Goal: Task Accomplishment & Management: Use online tool/utility

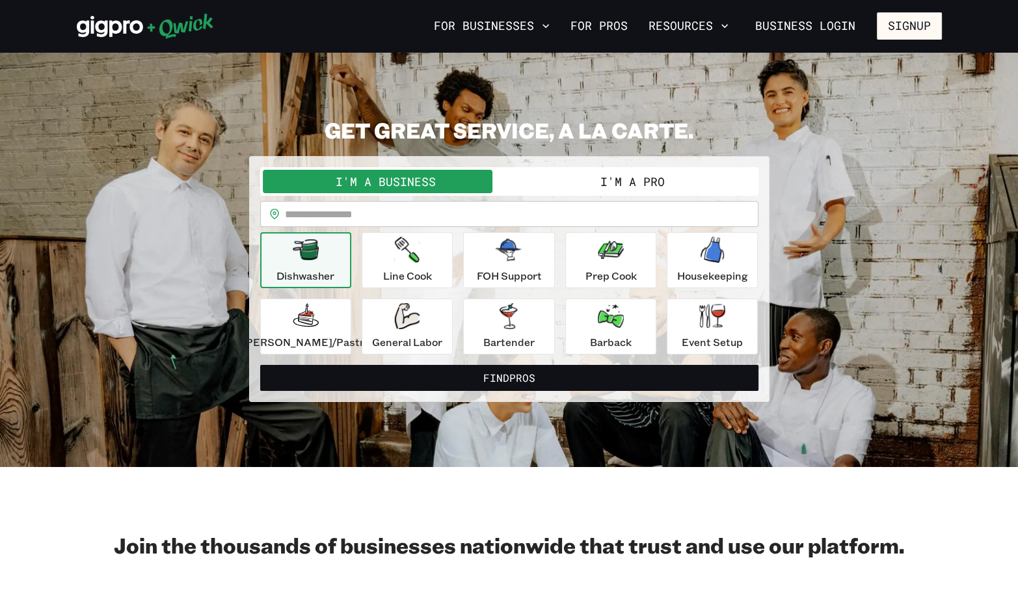
click at [640, 175] on button "I'm a Pro" at bounding box center [633, 181] width 247 height 23
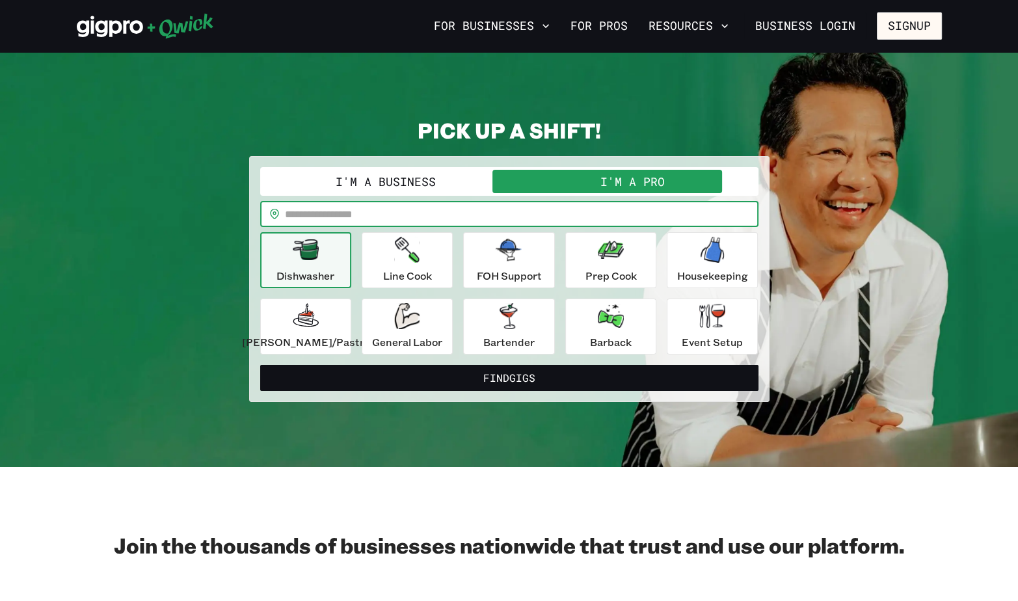
click at [354, 215] on input "text" at bounding box center [522, 214] width 474 height 26
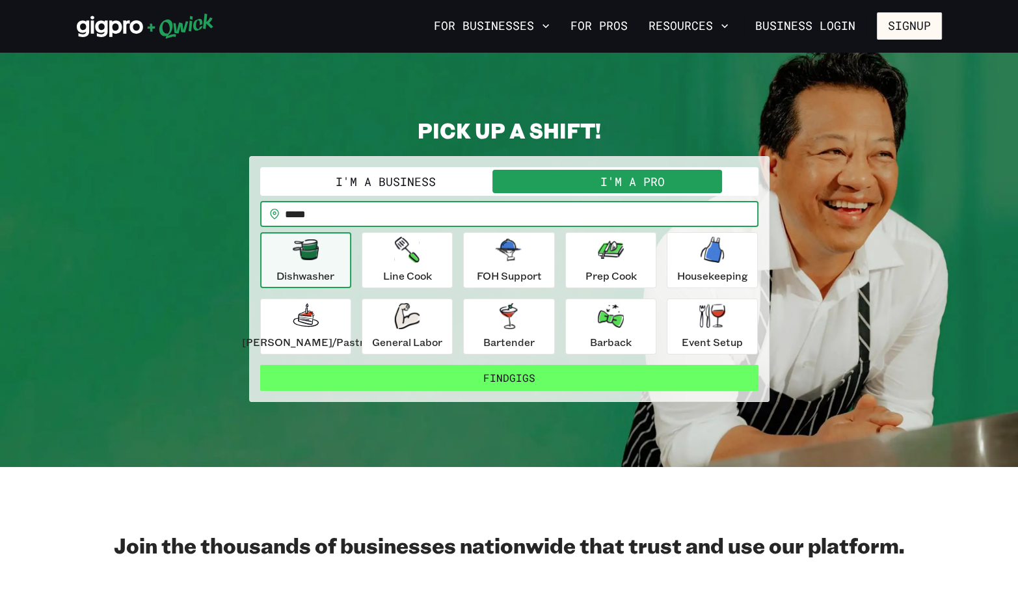
type input "*****"
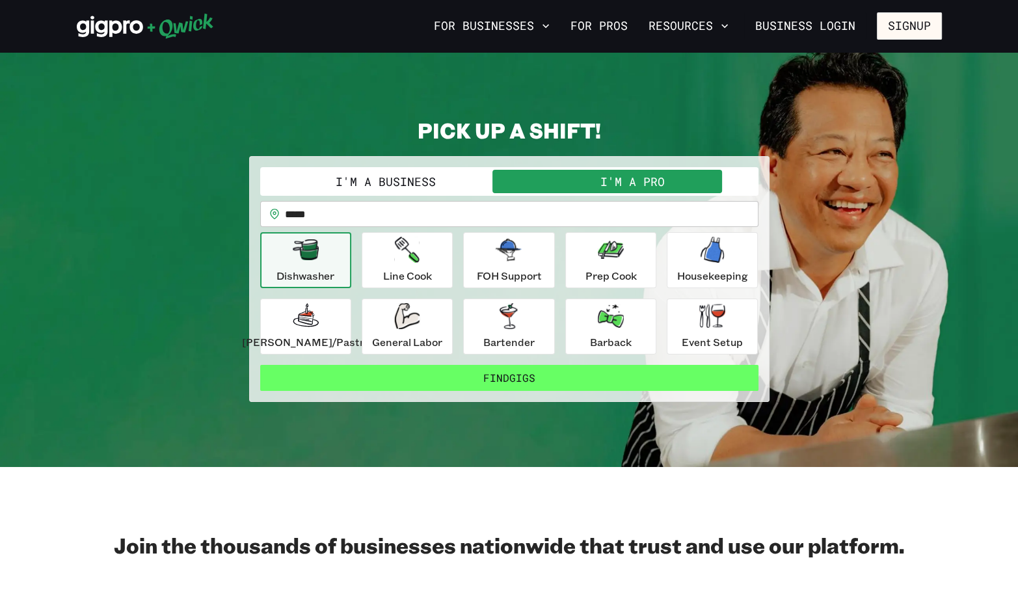
click at [525, 353] on button "Find Gigs" at bounding box center [509, 378] width 499 height 26
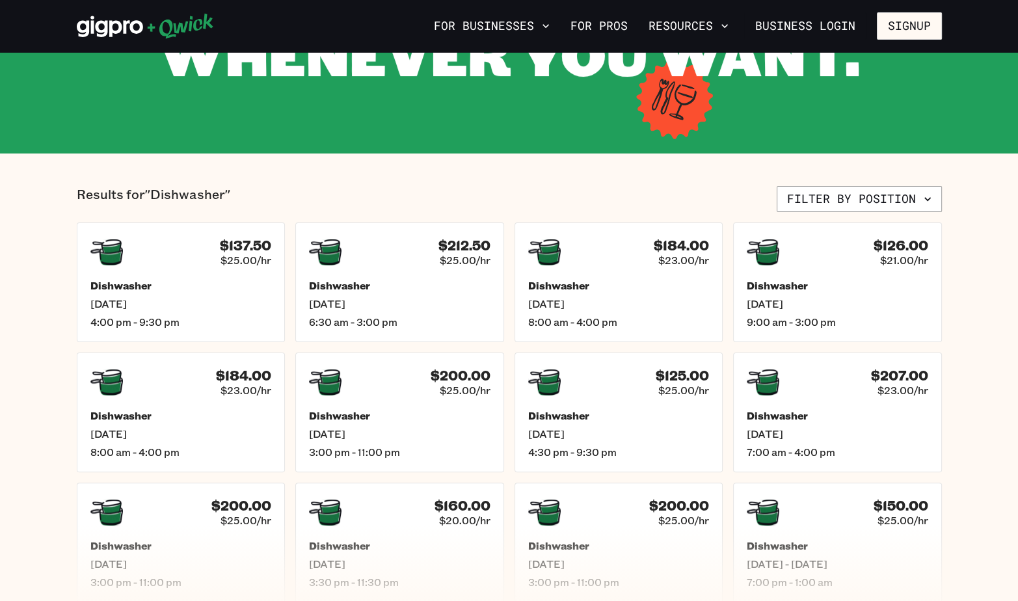
scroll to position [195, 0]
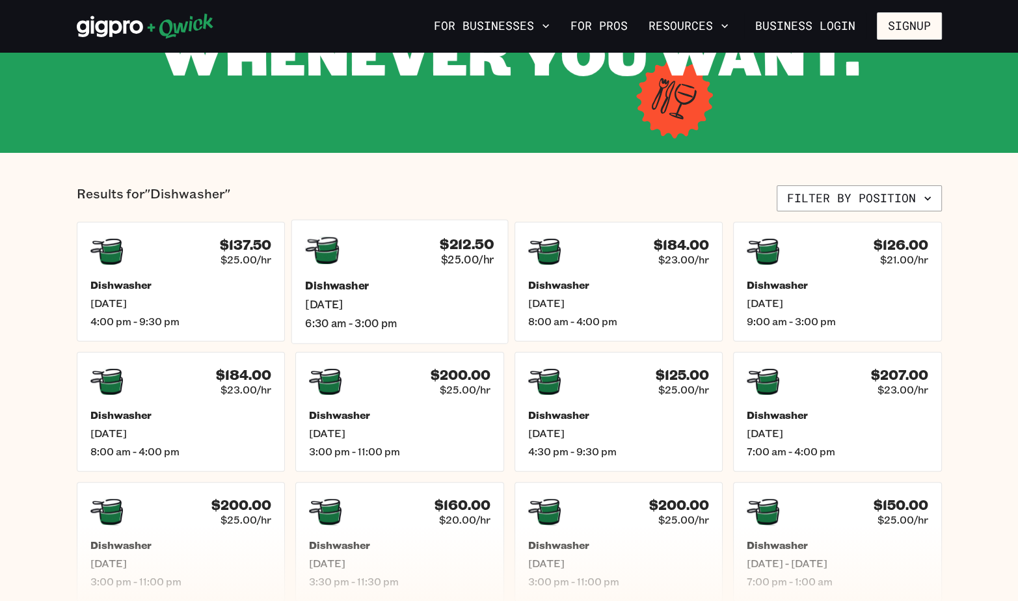
click at [452, 295] on div "Dishwasher [DATE] 6:30 am - 3:00 pm" at bounding box center [399, 304] width 189 height 51
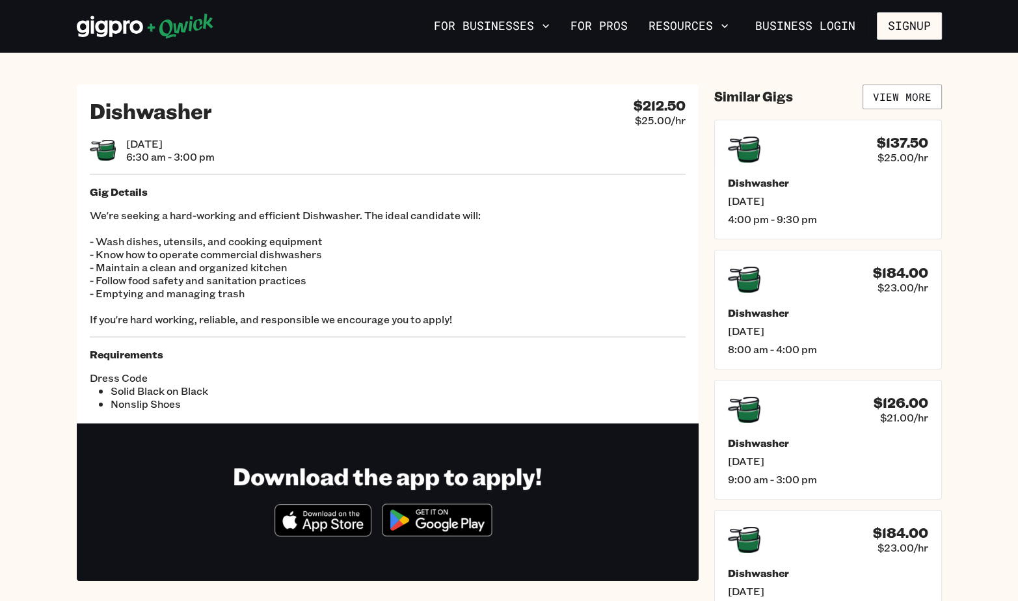
click at [275, 336] on hr at bounding box center [388, 336] width 596 height 1
click at [279, 280] on p "We're seeking a hard-working and efficient Dishwasher. The ideal candidate will…" at bounding box center [388, 267] width 596 height 117
click at [375, 320] on p "We're seeking a hard-working and efficient Dishwasher. The ideal candidate will…" at bounding box center [388, 267] width 596 height 117
click at [812, 96] on link "View More" at bounding box center [902, 97] width 79 height 25
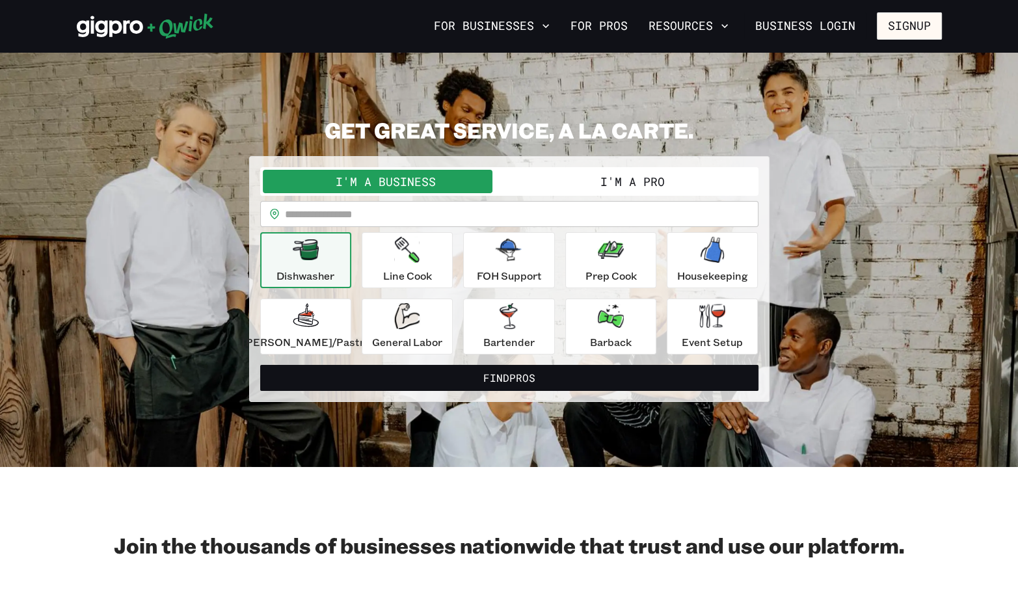
click at [558, 182] on button "I'm a Pro" at bounding box center [633, 181] width 247 height 23
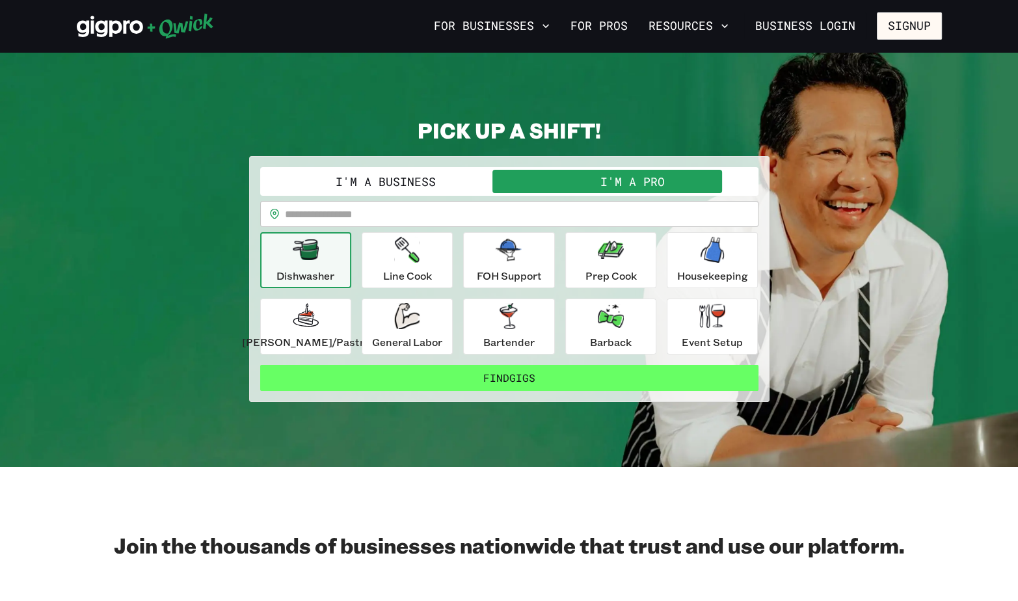
click at [517, 353] on button "Find Gigs" at bounding box center [509, 378] width 499 height 26
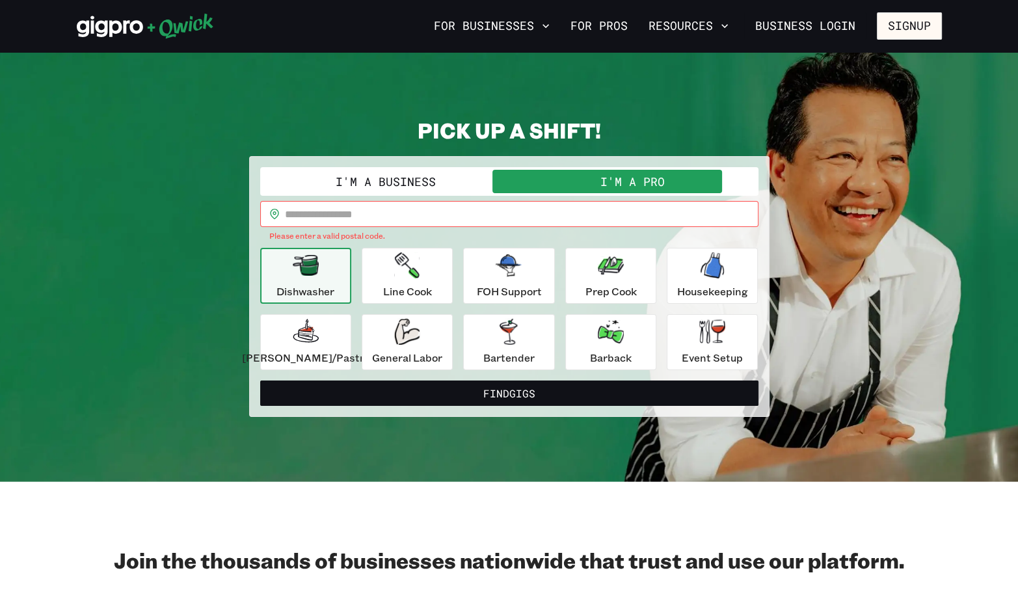
click at [361, 216] on input "text" at bounding box center [522, 214] width 474 height 26
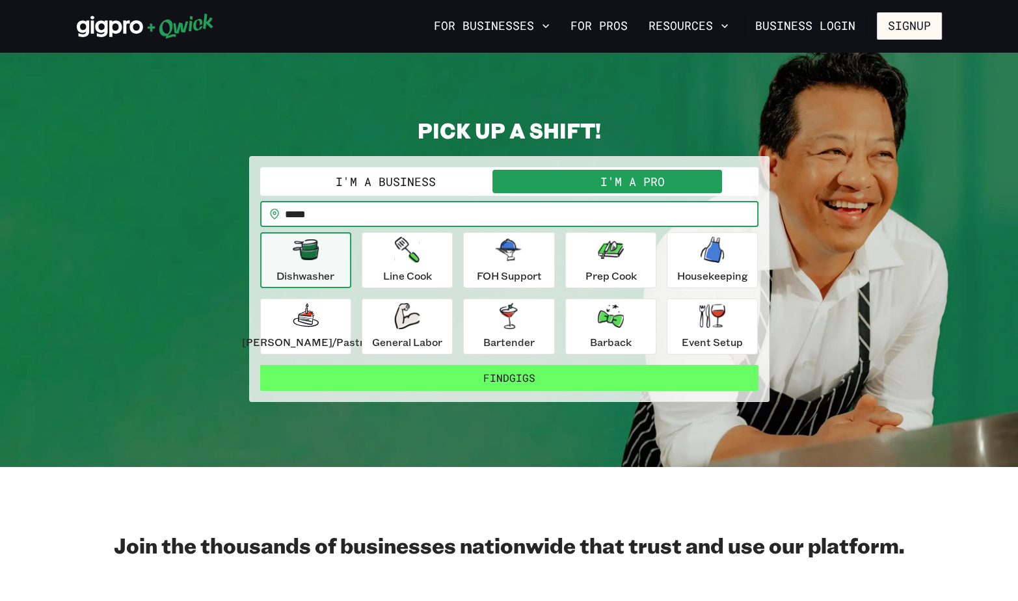
type input "*****"
click at [493, 353] on button "Find Gigs" at bounding box center [509, 378] width 499 height 26
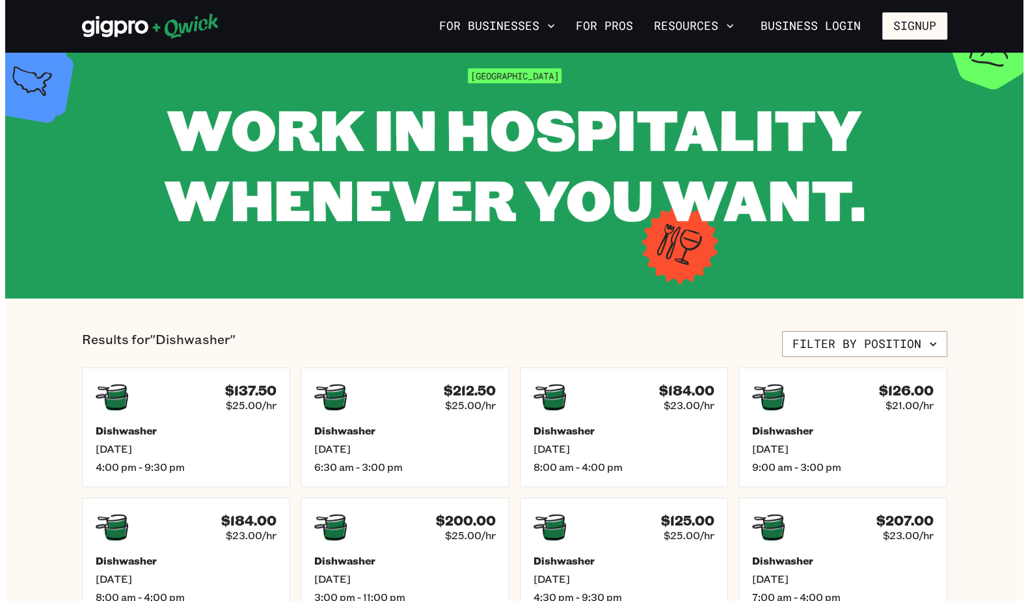
scroll to position [130, 0]
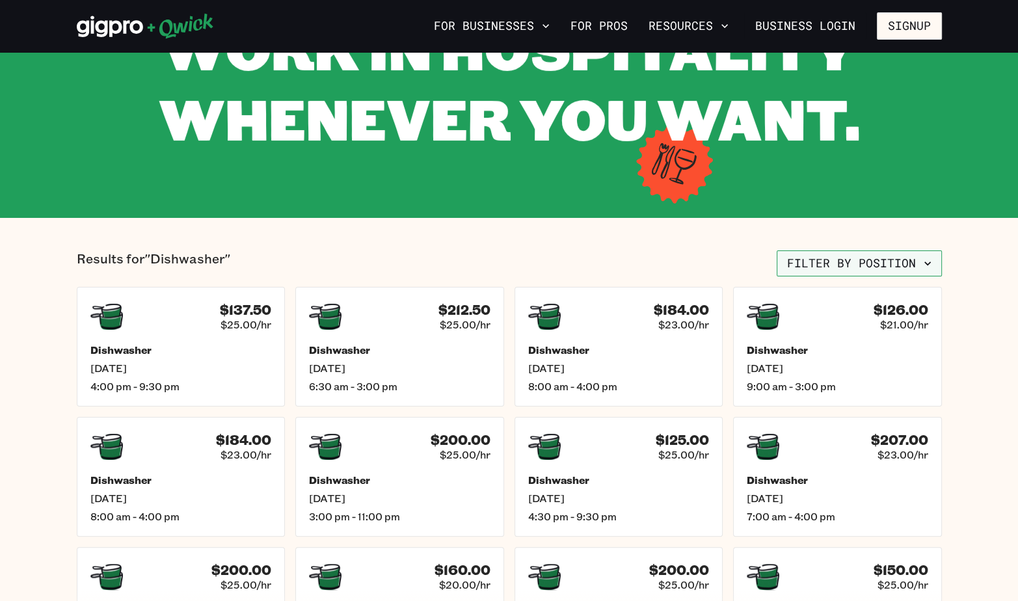
click at [812, 268] on button "Filter by position" at bounding box center [859, 264] width 165 height 26
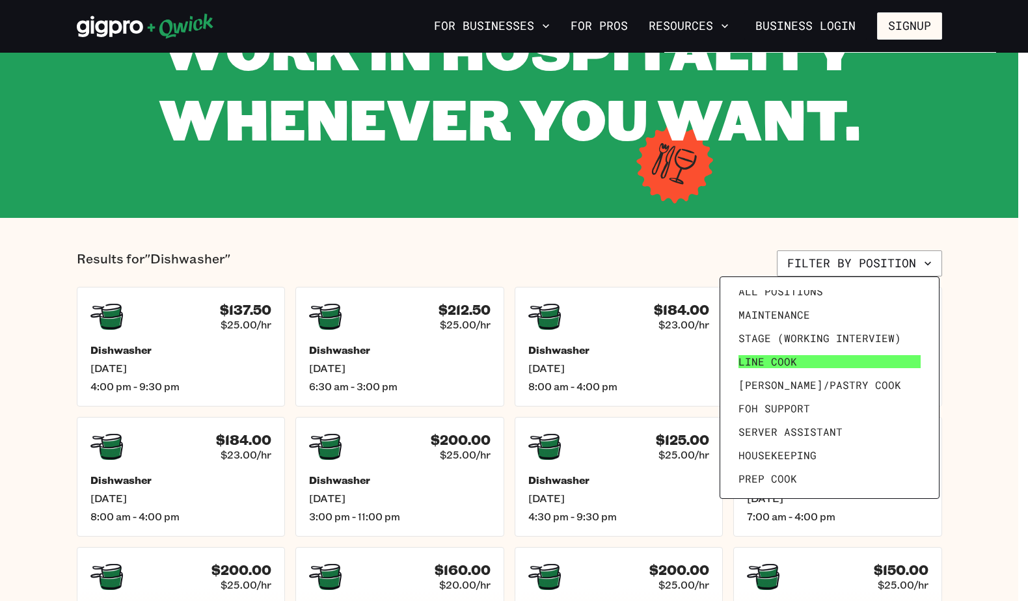
scroll to position [0, 0]
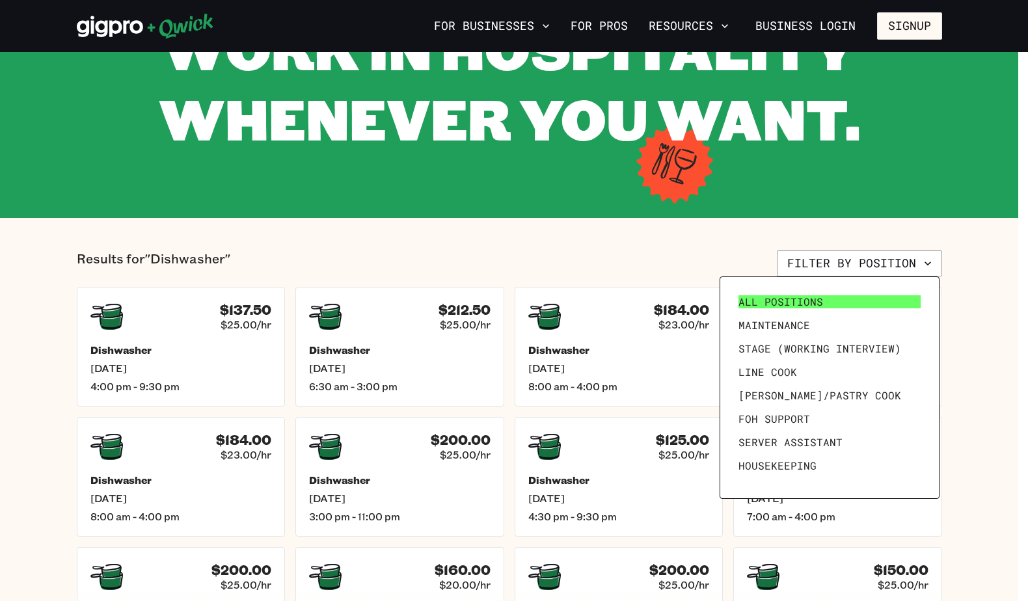
click at [789, 304] on span "All Positions" at bounding box center [781, 301] width 85 height 13
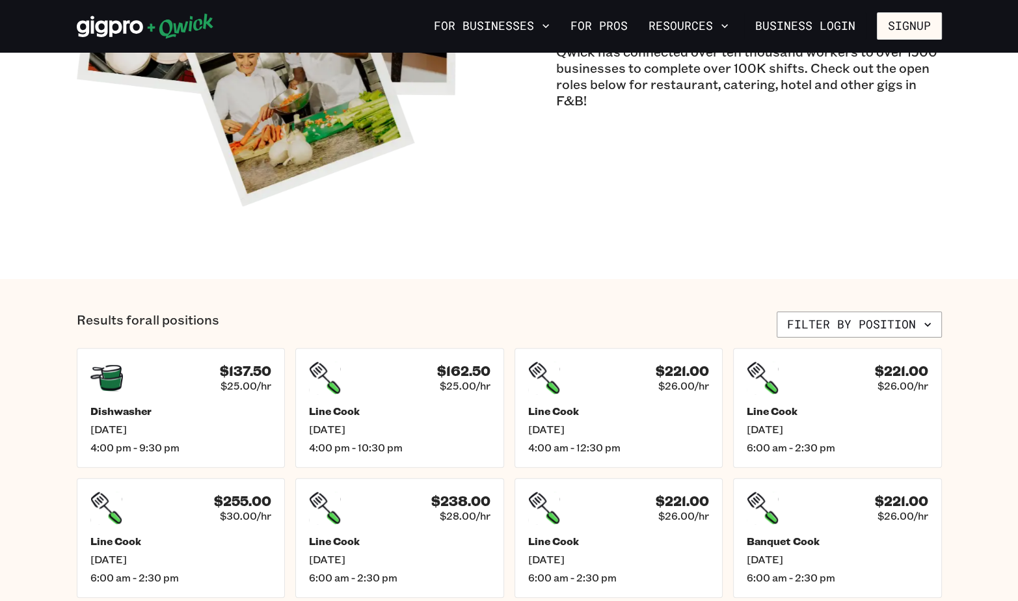
scroll to position [260, 0]
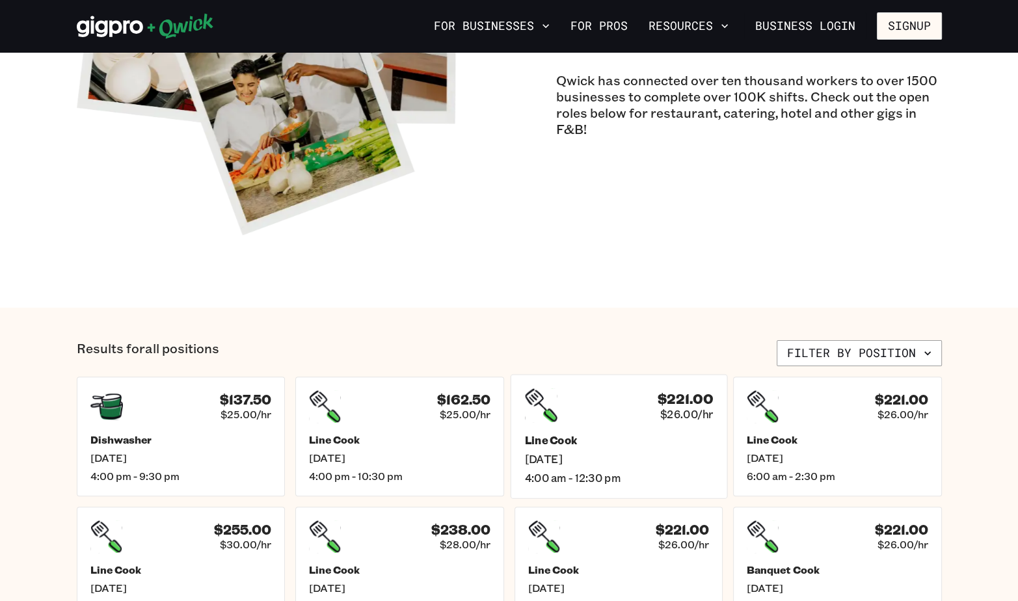
click at [614, 353] on h5 "Line Cook" at bounding box center [619, 440] width 189 height 14
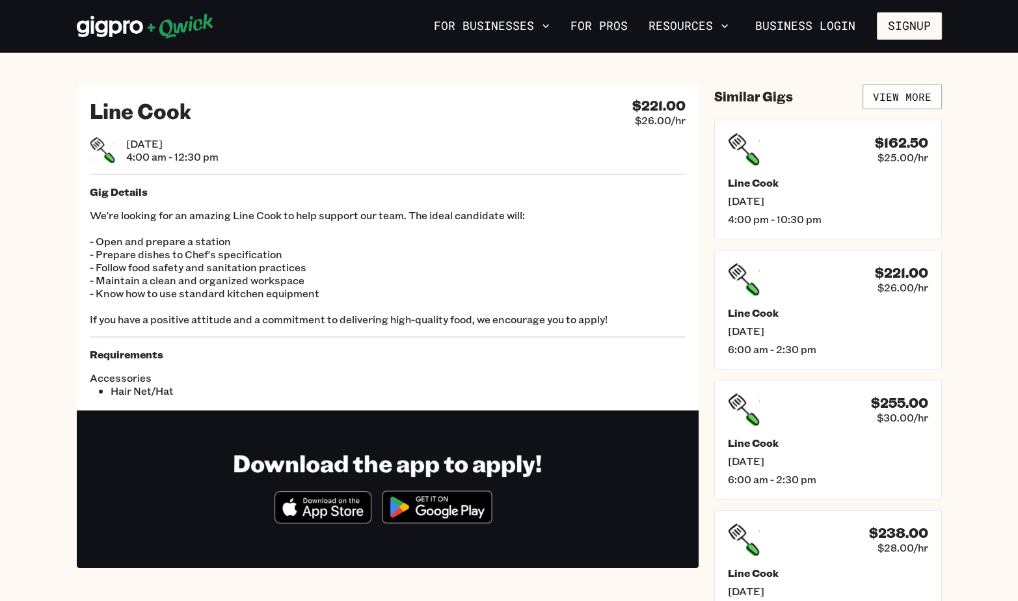
click at [176, 284] on p "We're looking for an amazing Line Cook to help support our team. The ideal cand…" at bounding box center [388, 267] width 596 height 117
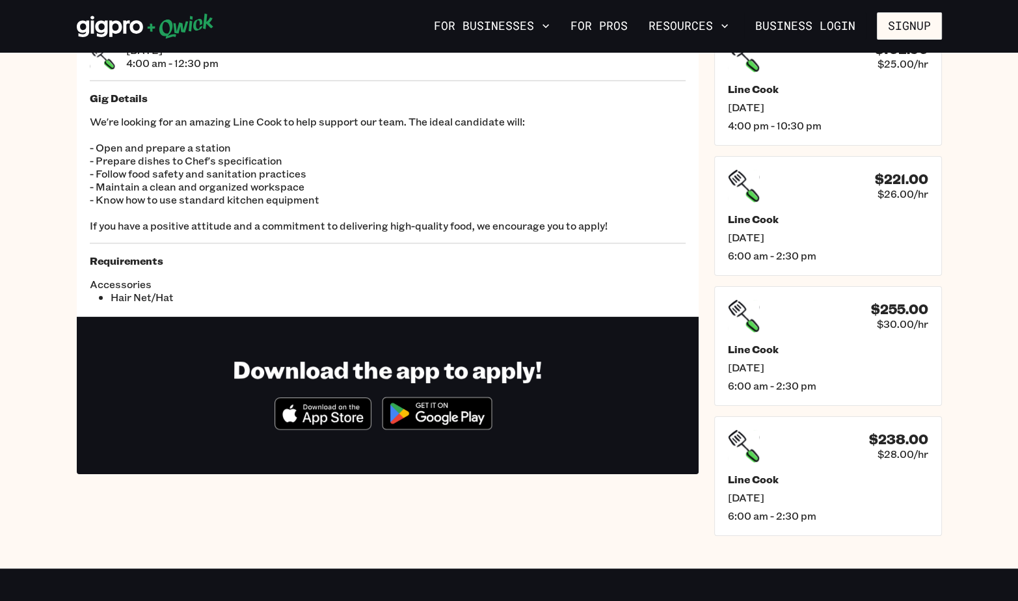
scroll to position [65, 0]
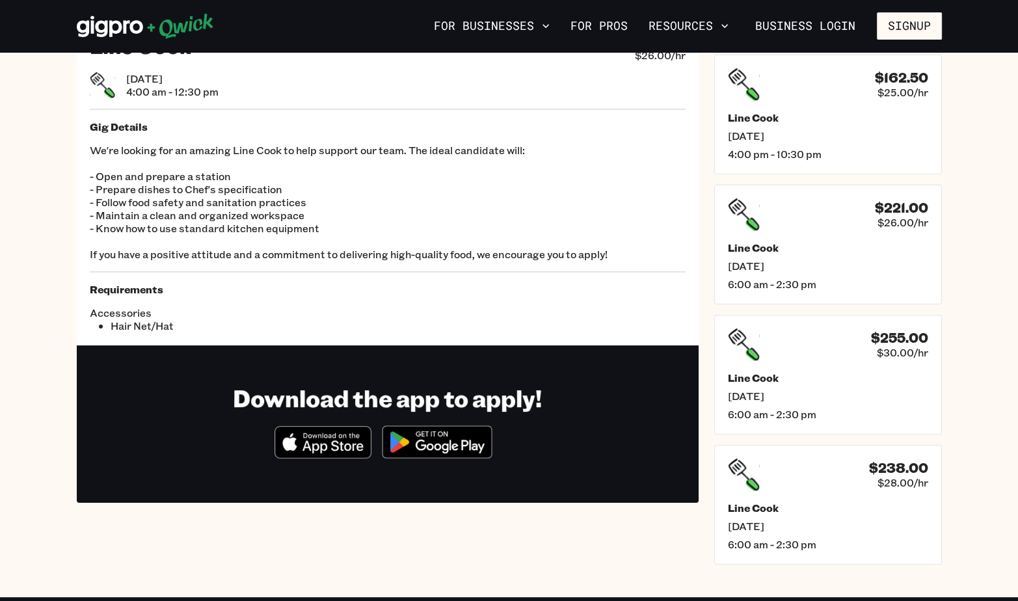
click at [422, 237] on p "We're looking for an amazing Line Cook to help support our team. The ideal cand…" at bounding box center [388, 202] width 596 height 117
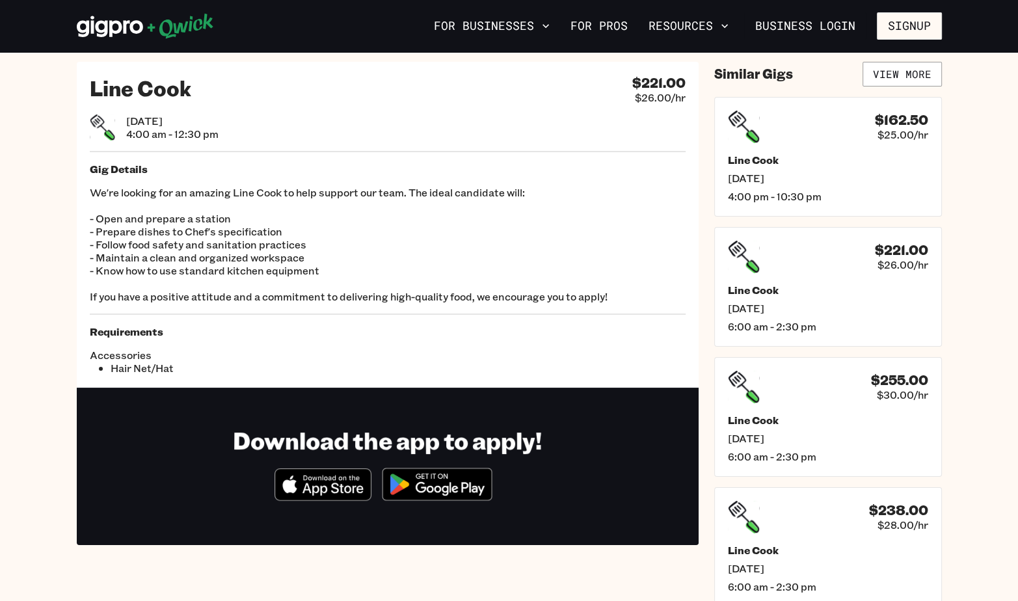
scroll to position [0, 0]
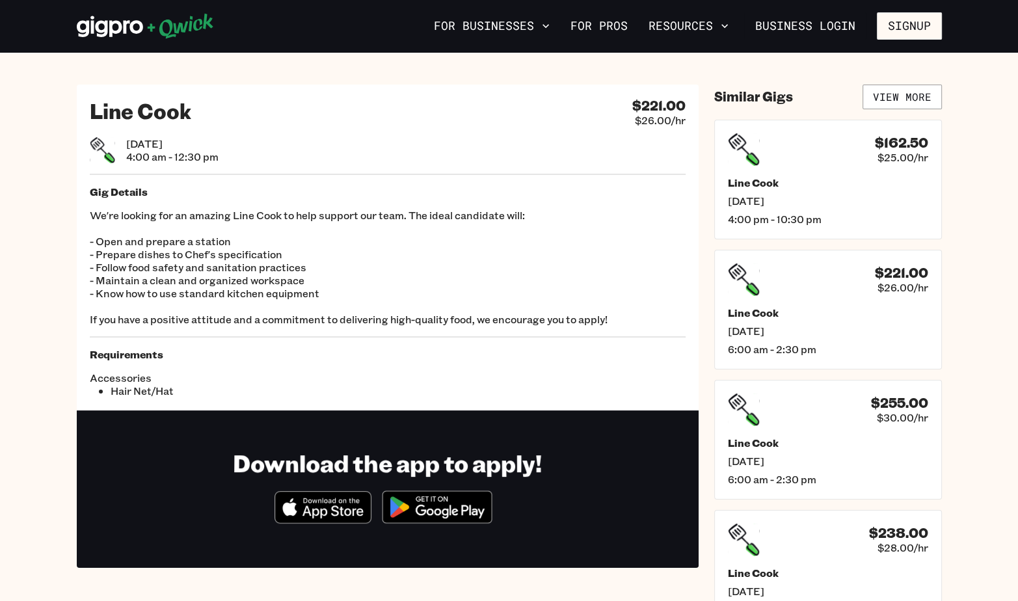
click at [133, 145] on span "[DATE]" at bounding box center [172, 143] width 92 height 13
click at [128, 113] on h2 "Line Cook" at bounding box center [141, 111] width 102 height 26
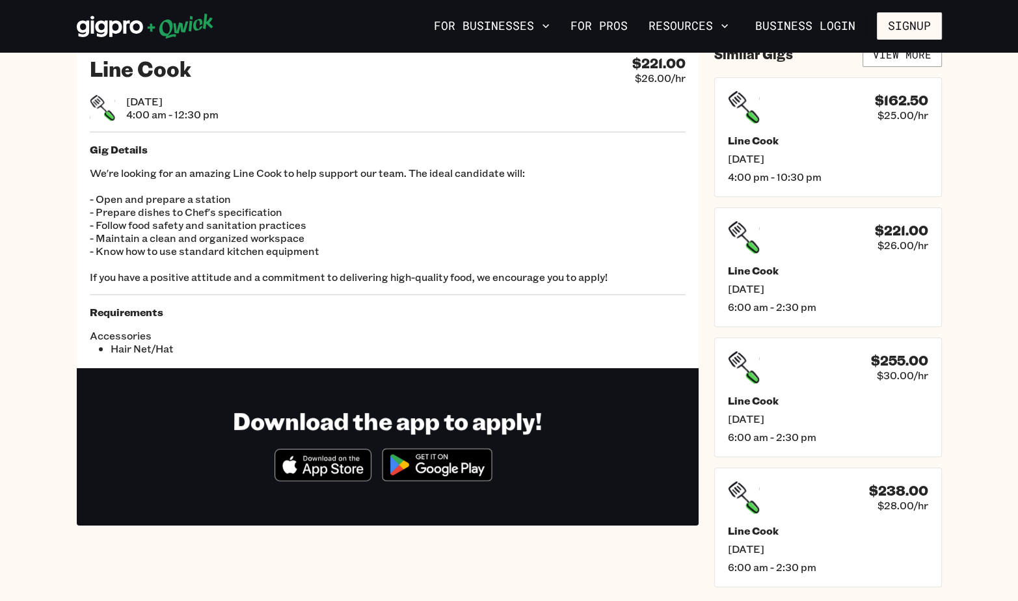
scroll to position [65, 0]
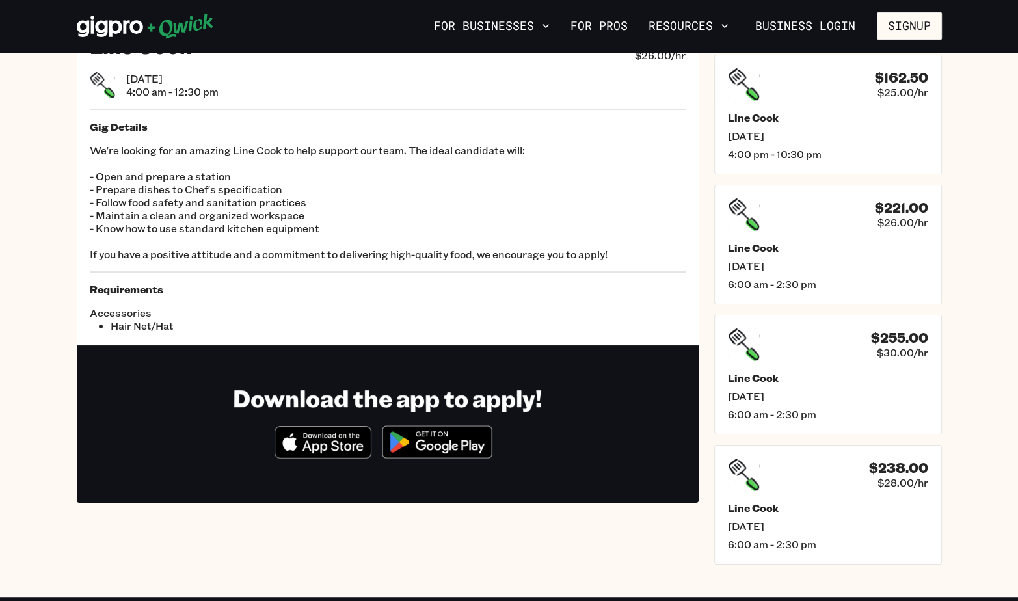
click at [343, 353] on h1 "Download the app to apply!" at bounding box center [387, 397] width 309 height 29
click at [474, 249] on p "We're looking for an amazing Line Cook to help support our team. The ideal cand…" at bounding box center [388, 202] width 596 height 117
